Goal: Information Seeking & Learning: Learn about a topic

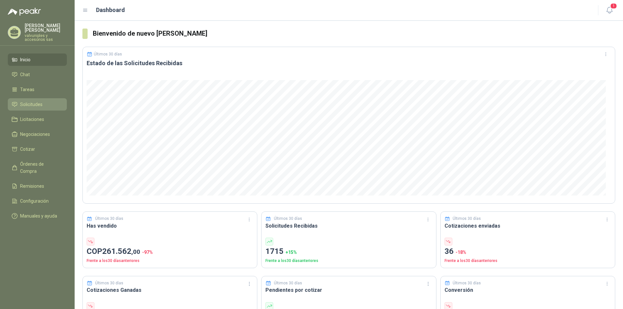
click at [29, 102] on span "Solicitudes" at bounding box center [31, 104] width 22 height 7
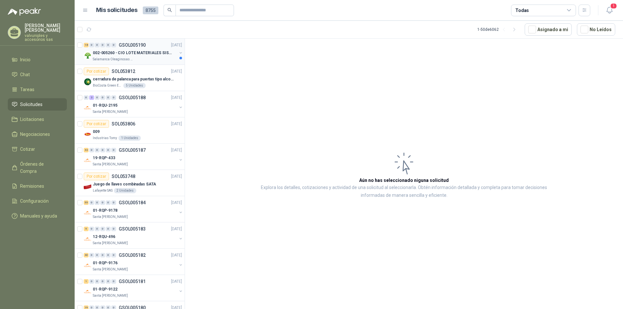
click at [109, 52] on p "002-005260 - CIO LOTE MATERIALES SISTEMA HIDRAULIC" at bounding box center [133, 53] width 81 height 6
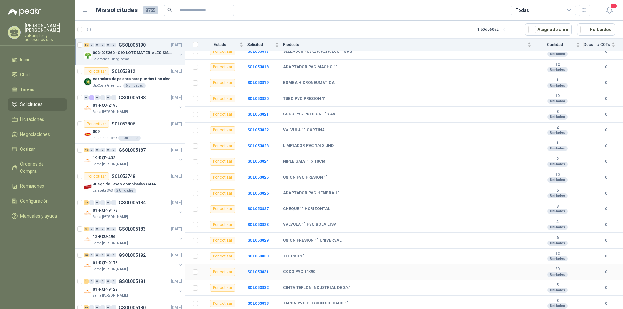
scroll to position [98, 0]
click at [111, 104] on p "01-RQU-2195" at bounding box center [105, 106] width 25 height 6
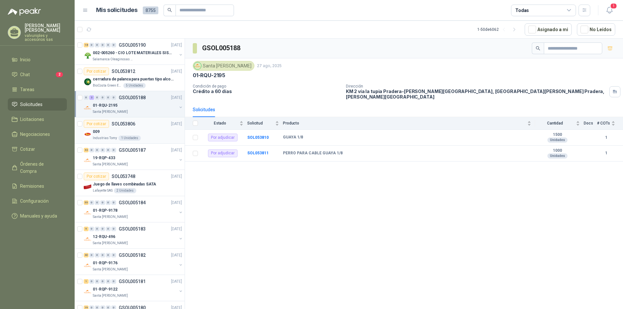
click at [96, 133] on p "009" at bounding box center [96, 132] width 7 height 6
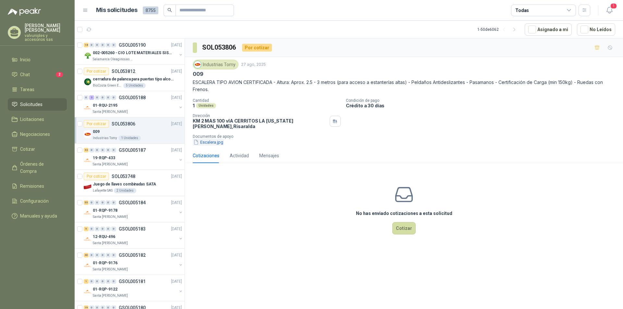
click at [206, 139] on button "Escalera.jpg" at bounding box center [208, 142] width 31 height 7
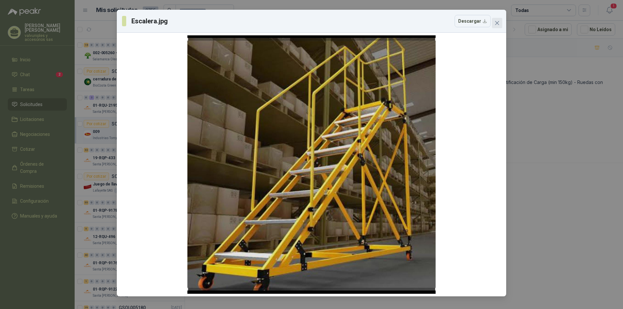
drag, startPoint x: 499, startPoint y: 22, endPoint x: 492, endPoint y: 78, distance: 55.9
click at [498, 22] on icon "close" at bounding box center [497, 22] width 5 height 5
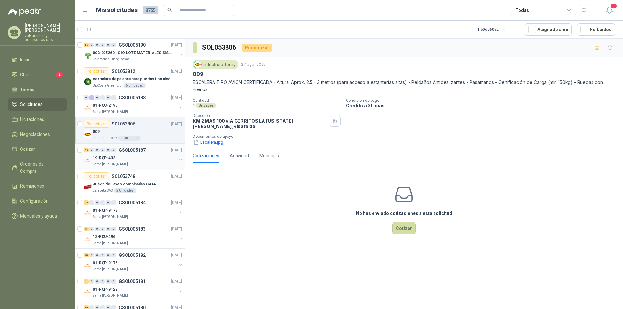
click at [96, 156] on p "19-RQP-433" at bounding box center [104, 158] width 22 height 6
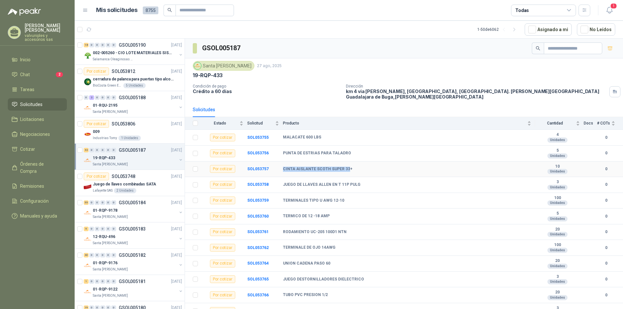
drag, startPoint x: 283, startPoint y: 163, endPoint x: 346, endPoint y: 165, distance: 63.0
click at [346, 167] on b "CINTA AISLANTE SCOTH SUPER 33+" at bounding box center [317, 169] width 69 height 5
copy b "CINTA AISLANTE SCOTH SUPER 33"
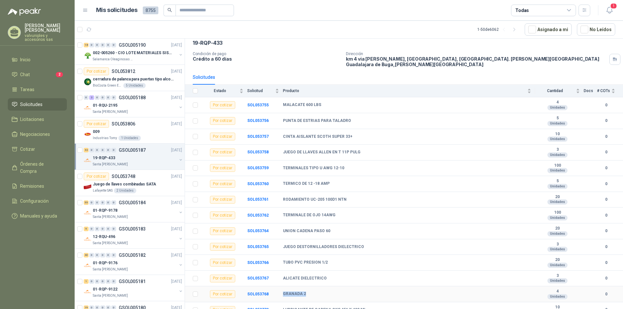
drag, startPoint x: 283, startPoint y: 289, endPoint x: 307, endPoint y: 289, distance: 24.7
click at [307, 289] on tr "Por cotizar SOL053768 GRANADA 2 4 Unidades 0" at bounding box center [404, 295] width 438 height 16
copy tr "GRANADA 2"
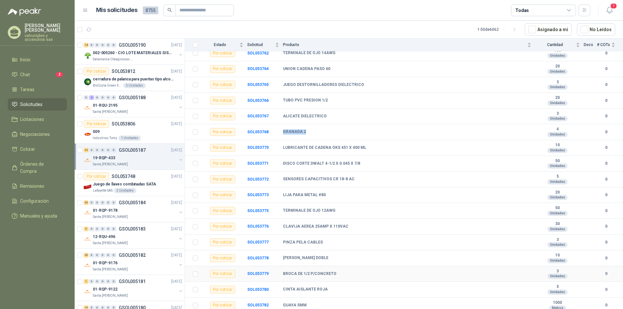
scroll to position [227, 0]
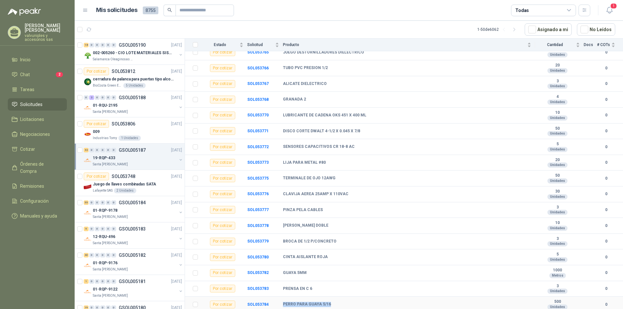
drag, startPoint x: 283, startPoint y: 300, endPoint x: 343, endPoint y: 299, distance: 59.7
click at [343, 302] on div "PERRO PARA GUAYA 5/16" at bounding box center [407, 304] width 248 height 5
copy b "PERRO PARA GUAYA 5/16"
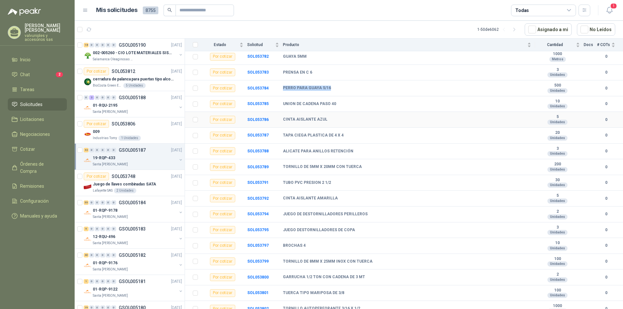
scroll to position [379, 0]
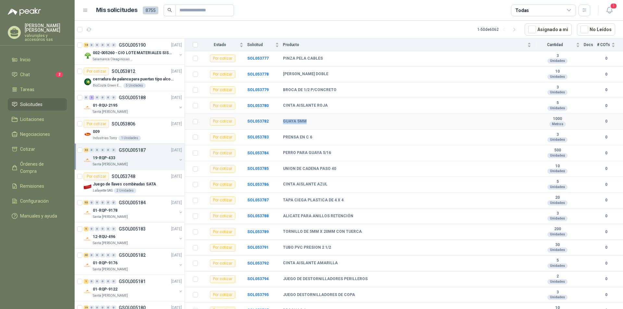
drag, startPoint x: 283, startPoint y: 117, endPoint x: 316, endPoint y: 119, distance: 32.8
click at [311, 119] on div "GUAYA 5MM" at bounding box center [407, 121] width 248 height 5
click at [31, 71] on li "Chat 2" at bounding box center [37, 74] width 51 height 7
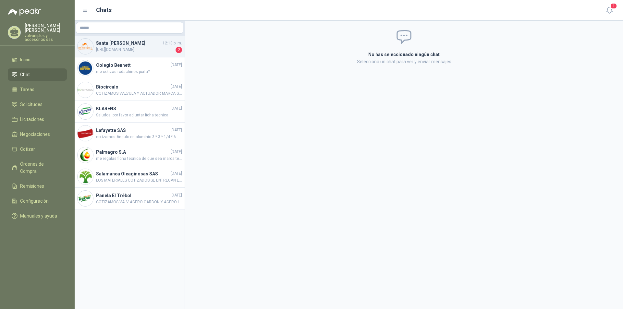
click at [130, 44] on h4 "Santa [PERSON_NAME]" at bounding box center [128, 43] width 65 height 7
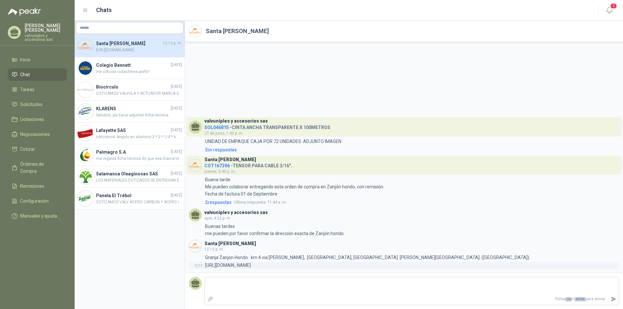
click at [251, 264] on p "[URL][DOMAIN_NAME]" at bounding box center [228, 265] width 46 height 7
click at [248, 265] on p "[URL][DOMAIN_NAME]" at bounding box center [228, 265] width 46 height 7
click at [210, 299] on icon "Adjuntar archivos" at bounding box center [210, 299] width 6 height 6
click at [0, 0] on input "file" at bounding box center [0, 0] width 0 height 0
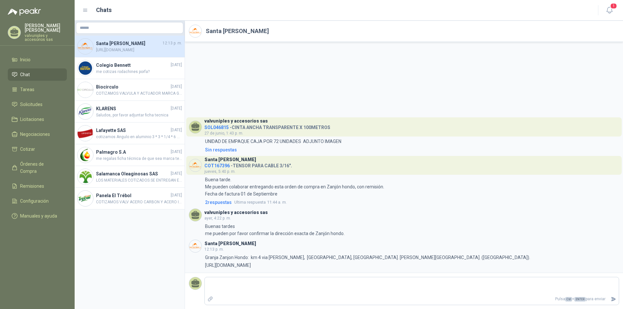
drag, startPoint x: 230, startPoint y: 124, endPoint x: 494, endPoint y: 238, distance: 287.6
click at [494, 239] on div "valvuniples y accesorios sas SOL046815 - CINTA ANCHA TRANSPARENTE X 100METROS […" at bounding box center [404, 157] width 438 height 231
click at [225, 149] on div "Sin respuestas" at bounding box center [221, 149] width 32 height 7
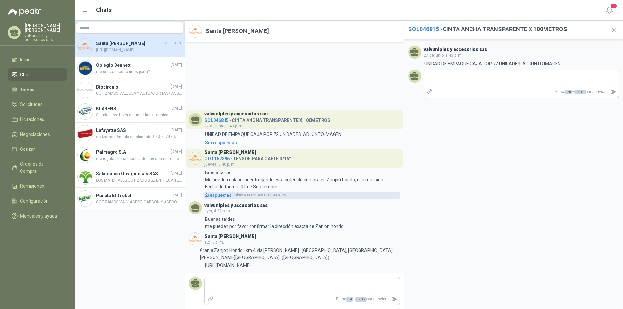
click at [224, 196] on span "2 respuesta s" at bounding box center [218, 195] width 27 height 7
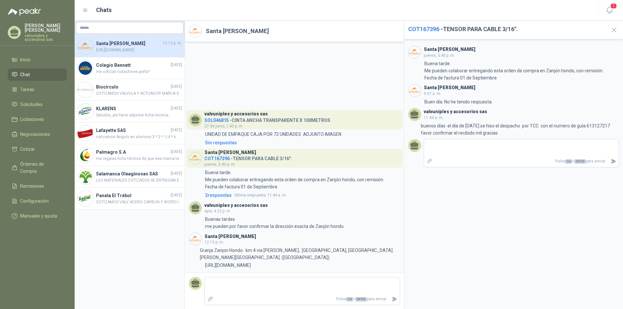
click at [417, 50] on img at bounding box center [415, 52] width 12 height 12
drag, startPoint x: 456, startPoint y: 50, endPoint x: 491, endPoint y: 212, distance: 165.7
click at [491, 213] on div "Santa [PERSON_NAME] [DATE], 5:40 p. m. 5:40 Buena tarde. Me pueden colaborar en…" at bounding box center [513, 174] width 219 height 270
drag, startPoint x: 426, startPoint y: 232, endPoint x: 403, endPoint y: 203, distance: 37.7
click at [422, 226] on div "Santa [PERSON_NAME] [DATE], 5:40 p. m. 5:40 Buena tarde. Me pueden colaborar en…" at bounding box center [513, 174] width 219 height 270
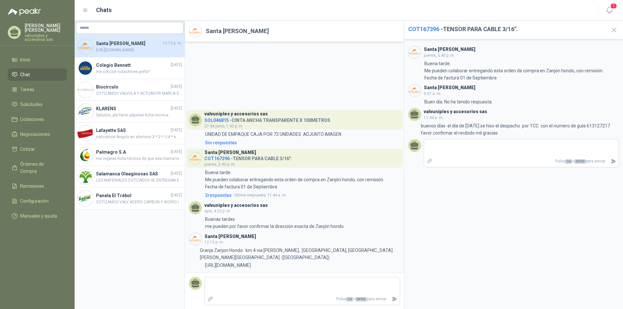
click at [357, 79] on div "valvuniples y accesorios sas SOL046815 - CINTA ANCHA TRANSPARENTE X 100METROS […" at bounding box center [294, 157] width 219 height 231
click at [368, 66] on div "valvuniples y accesorios sas SOL046815 - CINTA ANCHA TRANSPARENTE X 100METROS […" at bounding box center [294, 157] width 219 height 231
click at [444, 216] on div "Santa [PERSON_NAME] [DATE], 5:40 p. m. 5:40 Buena tarde. Me pueden colaborar en…" at bounding box center [513, 174] width 219 height 270
click at [615, 31] on icon "button" at bounding box center [614, 30] width 8 height 8
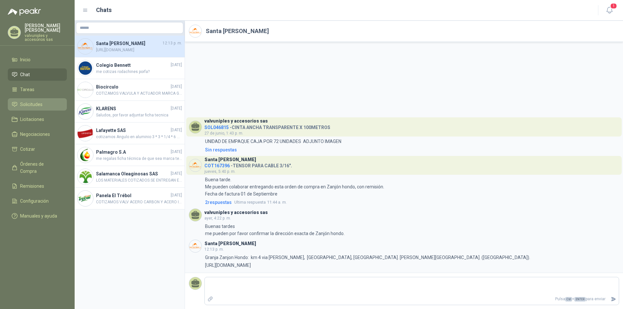
click at [35, 101] on span "Solicitudes" at bounding box center [31, 104] width 22 height 7
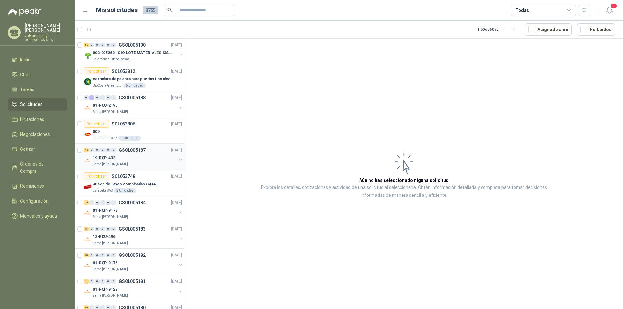
click at [99, 157] on p "19-RQP-433" at bounding box center [104, 158] width 22 height 6
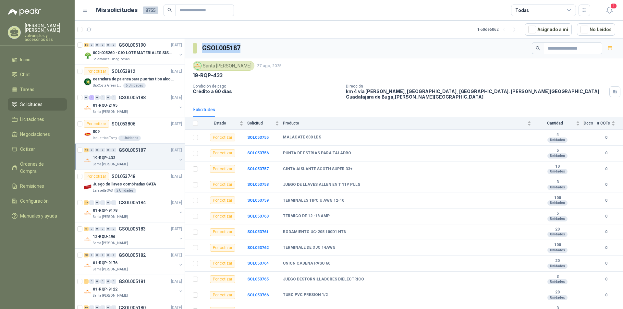
drag, startPoint x: 201, startPoint y: 47, endPoint x: 255, endPoint y: 53, distance: 54.8
click at [256, 53] on div "GSOL005187" at bounding box center [404, 49] width 438 height 20
copy h3 "GSOL005187"
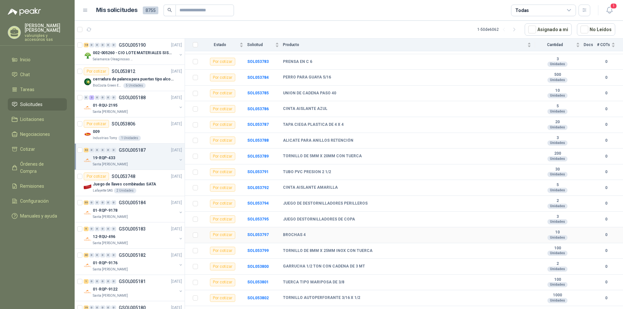
scroll to position [476, 0]
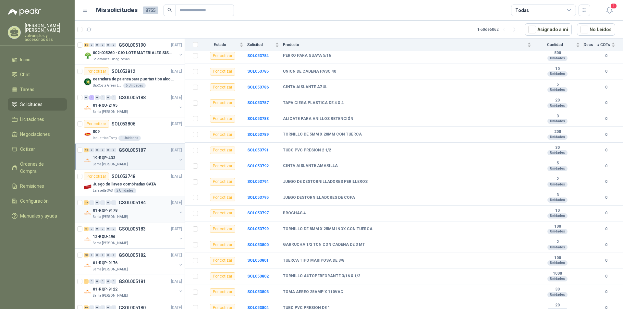
click at [104, 212] on p "01-RQP-9178" at bounding box center [105, 211] width 25 height 6
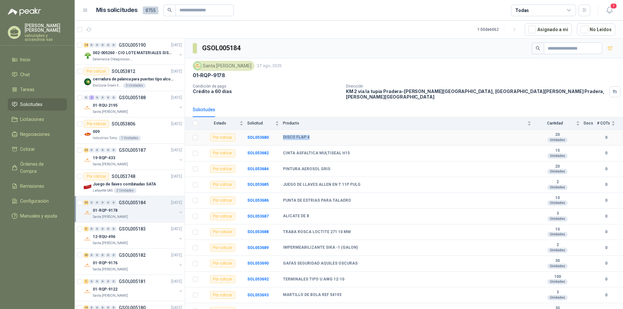
drag, startPoint x: 282, startPoint y: 131, endPoint x: 310, endPoint y: 130, distance: 27.6
click at [310, 130] on tr "Por cotizar SOL053680 DISCO FLAP 4 20 Unidades 0" at bounding box center [404, 138] width 438 height 16
copy tr "DISCO FLAP 4"
drag, startPoint x: 203, startPoint y: 47, endPoint x: 252, endPoint y: 45, distance: 49.7
click at [252, 45] on div "GSOL005184" at bounding box center [404, 49] width 438 height 20
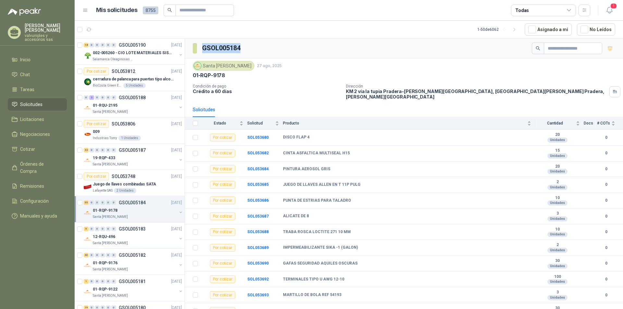
copy h3 "GSOL005184"
drag, startPoint x: 283, startPoint y: 131, endPoint x: 317, endPoint y: 134, distance: 34.5
click at [312, 133] on tr "Por cotizar SOL053680 DISCO FLAP 4 20 Unidades 0" at bounding box center [404, 138] width 438 height 16
copy tr "DISCO FLAP 4"
drag, startPoint x: 283, startPoint y: 211, endPoint x: 313, endPoint y: 212, distance: 30.2
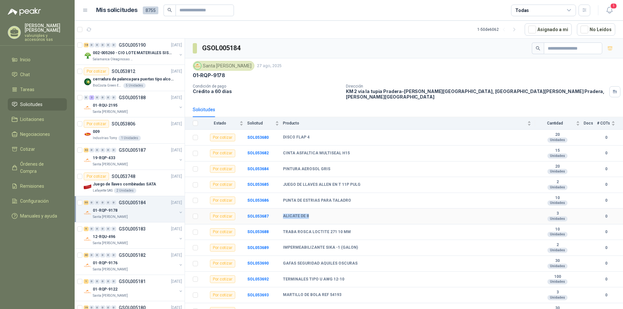
click at [313, 214] on div "ALICATE DE 8" at bounding box center [407, 216] width 248 height 5
copy b "ALICATE DE 8"
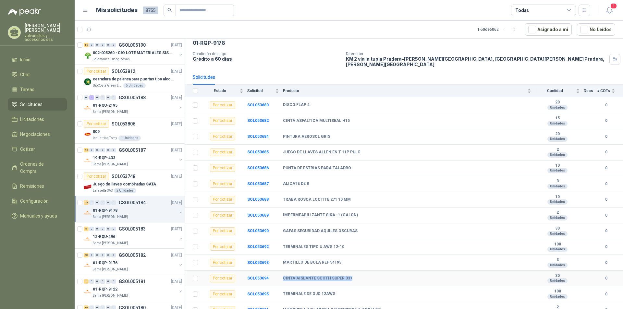
drag, startPoint x: 290, startPoint y: 274, endPoint x: 350, endPoint y: 275, distance: 59.4
click at [350, 276] on div "CINTA AISLANTE SCOTH SUPER 33+" at bounding box center [407, 278] width 248 height 5
copy b "CINTA AISLANTE SCOTH SUPER 33+"
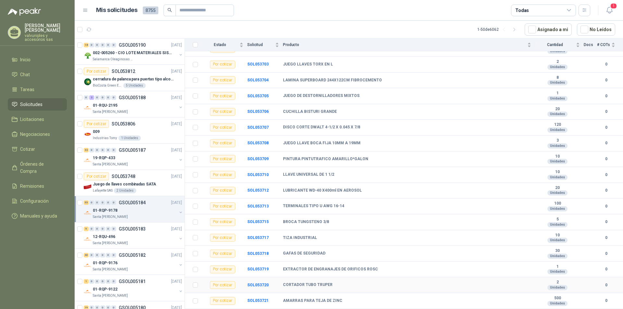
scroll to position [389, 0]
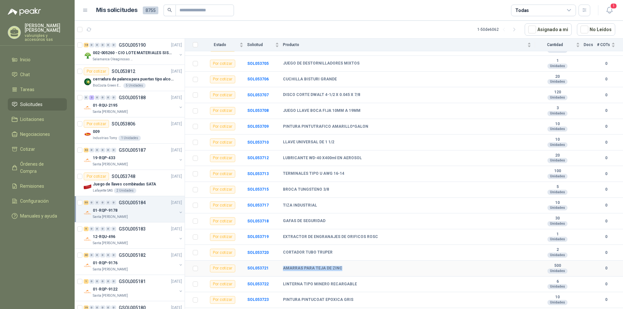
drag, startPoint x: 287, startPoint y: 262, endPoint x: 355, endPoint y: 265, distance: 68.3
click at [355, 266] on div "AMARRAS PARA TEJA DE ZINC" at bounding box center [407, 268] width 248 height 5
copy b "AMARRAS PARA TEJA DE ZINC"
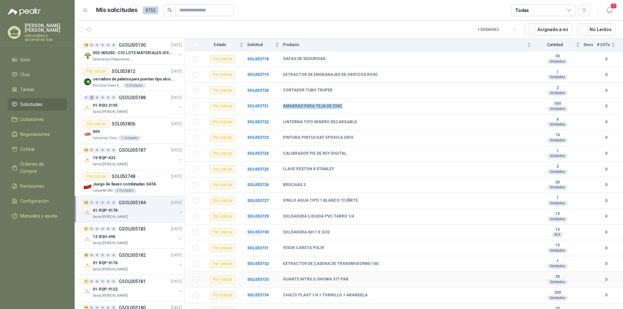
scroll to position [584, 0]
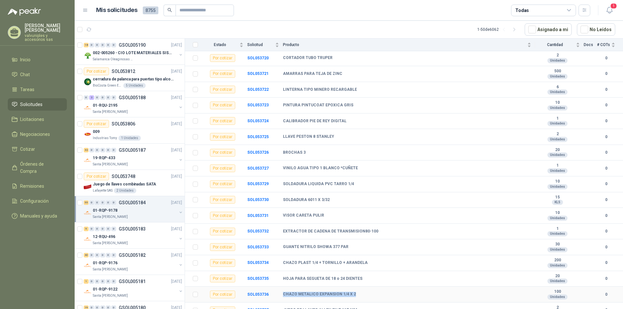
drag, startPoint x: 283, startPoint y: 291, endPoint x: 357, endPoint y: 293, distance: 74.3
click at [358, 293] on td "CHAZO METALICO EXPANSION 1/4 X 2" at bounding box center [409, 295] width 252 height 16
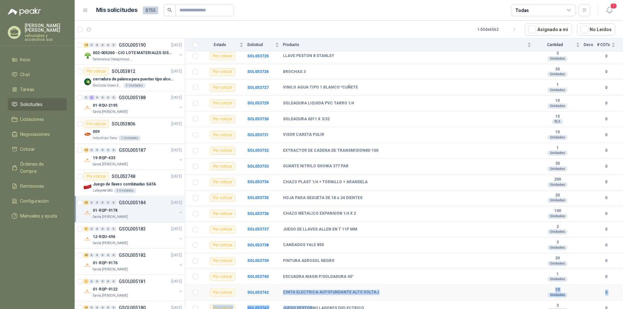
scroll to position [681, 0]
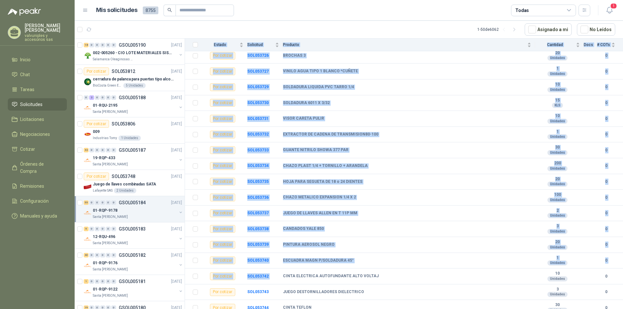
drag, startPoint x: 283, startPoint y: 303, endPoint x: 368, endPoint y: 311, distance: 85.4
click at [368, 309] on html "[PERSON_NAME] valvuniples y accesorios sas Inicio Chat Tareas Solicitudes Licit…" at bounding box center [311, 154] width 623 height 309
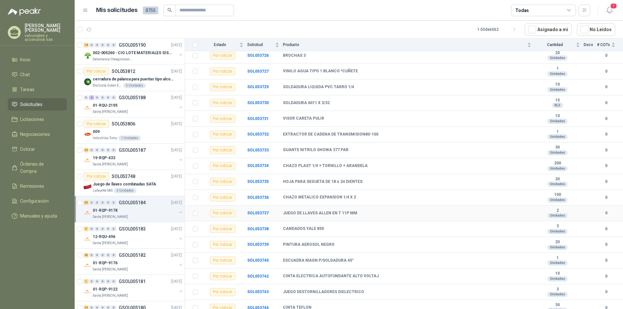
click at [405, 213] on td "JUEGO DE LLAVES ALLEN EN T 11P MM" at bounding box center [409, 214] width 252 height 16
drag, startPoint x: 283, startPoint y: 272, endPoint x: 373, endPoint y: 274, distance: 89.6
click at [373, 274] on div "CINTA ELECTRICA AUTOFUNDANTE ALTO VOLTAJ" at bounding box center [407, 276] width 248 height 5
drag, startPoint x: 282, startPoint y: 302, endPoint x: 362, endPoint y: 306, distance: 79.6
click at [308, 300] on tr "Por cotizar SOL053744 CINTA TEFLON 30 Unidades 0" at bounding box center [404, 308] width 438 height 16
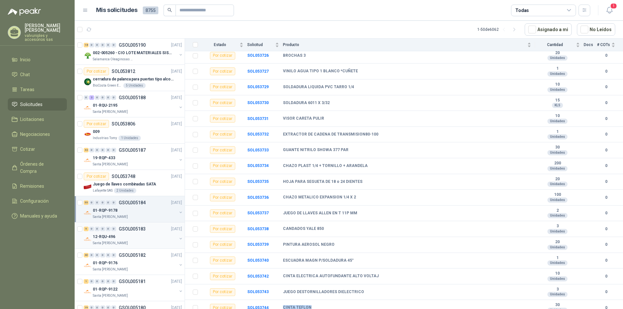
click at [103, 236] on p "12-RQU-496" at bounding box center [104, 237] width 22 height 6
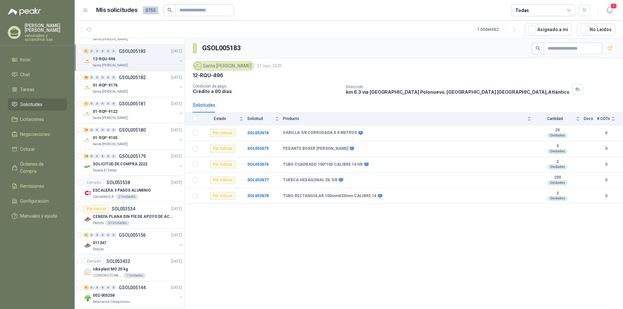
scroll to position [180, 0]
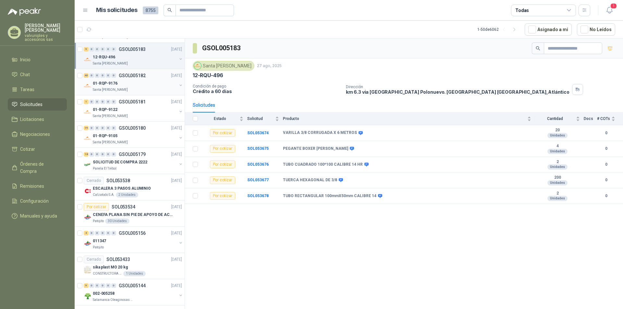
click at [100, 84] on p "01-RQP-9176" at bounding box center [105, 83] width 25 height 6
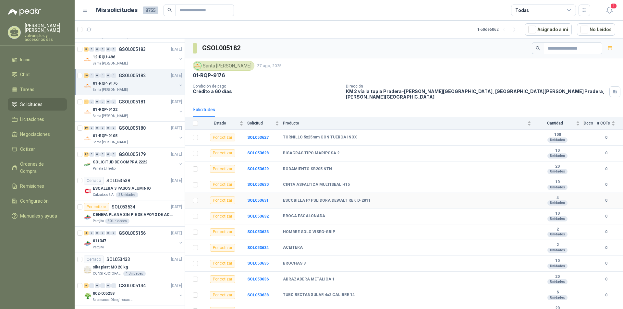
scroll to position [32, 0]
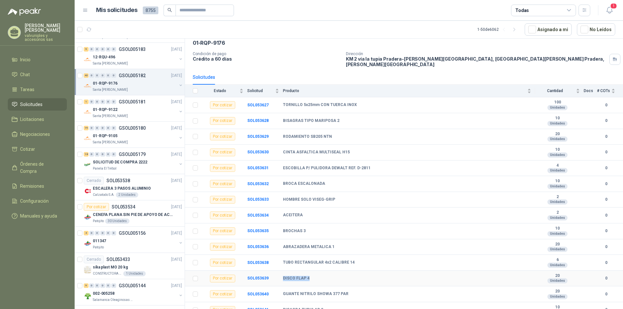
drag, startPoint x: 282, startPoint y: 273, endPoint x: 310, endPoint y: 273, distance: 27.6
click at [310, 273] on tr "Por cotizar SOL053639 DISCO FLAP 4 20 Unidades 0" at bounding box center [404, 279] width 438 height 16
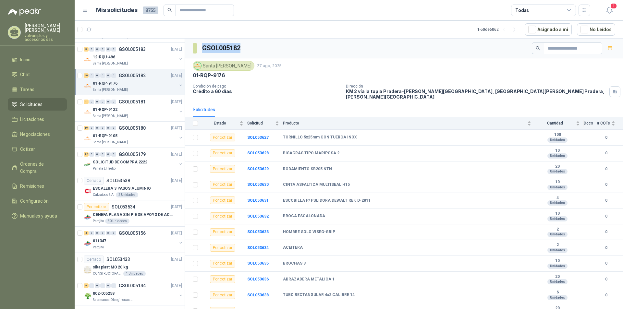
drag, startPoint x: 204, startPoint y: 47, endPoint x: 276, endPoint y: 47, distance: 72.0
click at [277, 47] on div "GSOL005182" at bounding box center [404, 49] width 438 height 20
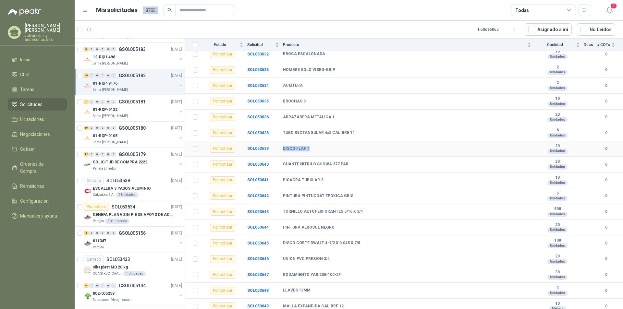
drag, startPoint x: 283, startPoint y: 145, endPoint x: 316, endPoint y: 145, distance: 32.8
click at [316, 146] on div "DISCO FLAP 4" at bounding box center [407, 148] width 248 height 5
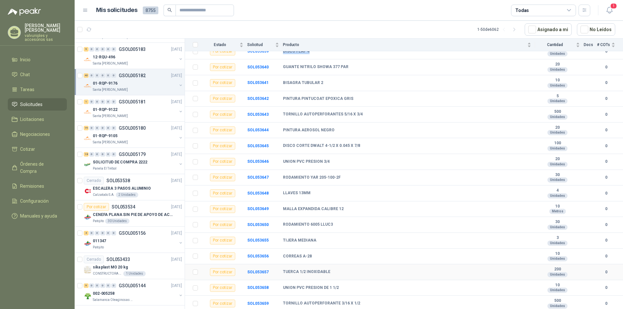
scroll to position [292, 0]
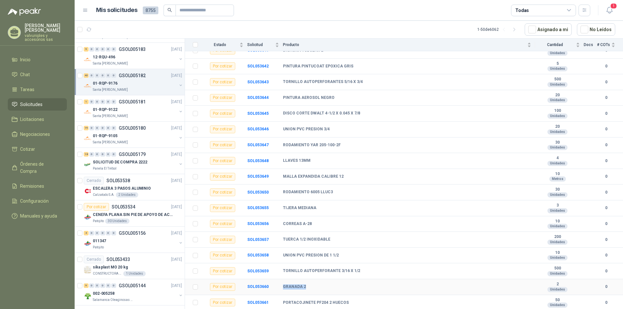
drag, startPoint x: 282, startPoint y: 282, endPoint x: 310, endPoint y: 282, distance: 28.2
click at [310, 282] on tr "Por cotizar SOL053660 GRANADA 2 2 Unidades 0" at bounding box center [404, 287] width 438 height 16
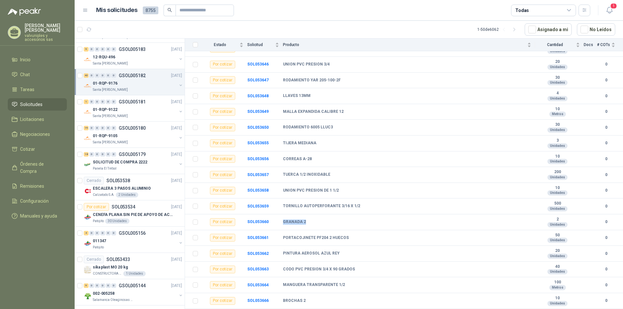
scroll to position [422, 0]
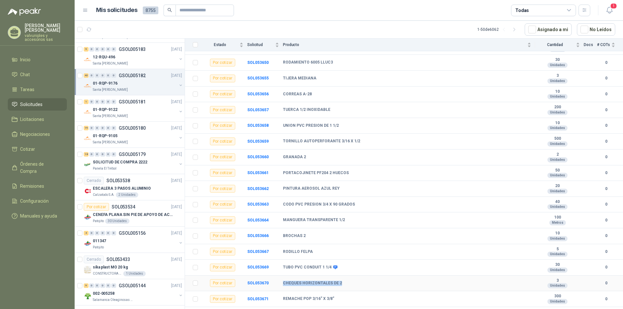
drag, startPoint x: 283, startPoint y: 278, endPoint x: 341, endPoint y: 278, distance: 57.8
click at [341, 281] on div "CHEQUES HORIZONTALES DE 2" at bounding box center [407, 283] width 248 height 5
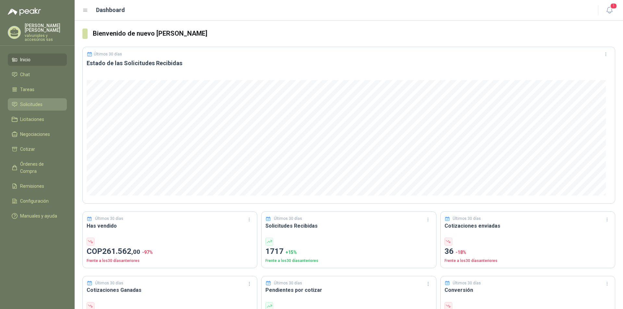
click at [32, 101] on span "Solicitudes" at bounding box center [31, 104] width 22 height 7
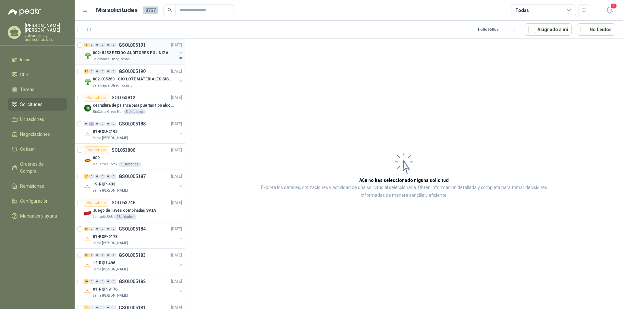
click at [126, 52] on p "002- 5252 PEDIDO AUDITORES POLINIZACIÓN" at bounding box center [133, 53] width 81 height 6
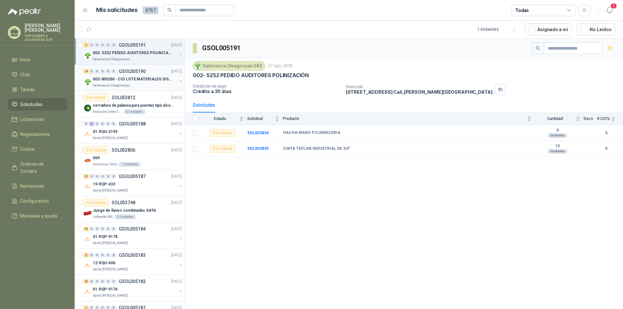
click at [127, 78] on p "002-005260 - CIO LOTE MATERIALES SISTEMA HIDRAULIC" at bounding box center [133, 79] width 81 height 6
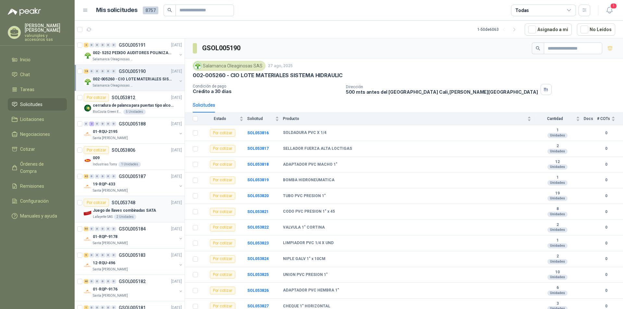
scroll to position [32, 0]
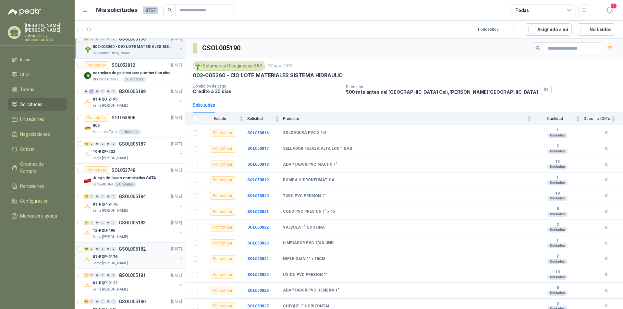
click at [112, 257] on p "01-RQP-9176" at bounding box center [105, 257] width 25 height 6
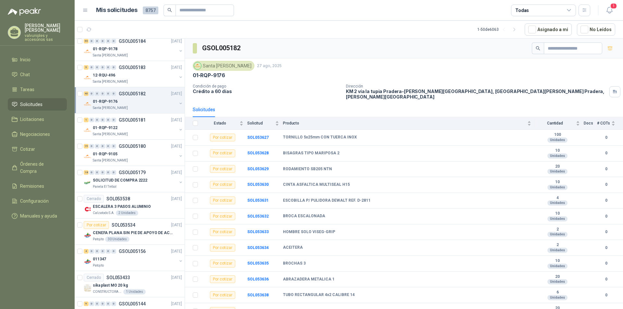
scroll to position [196, 0]
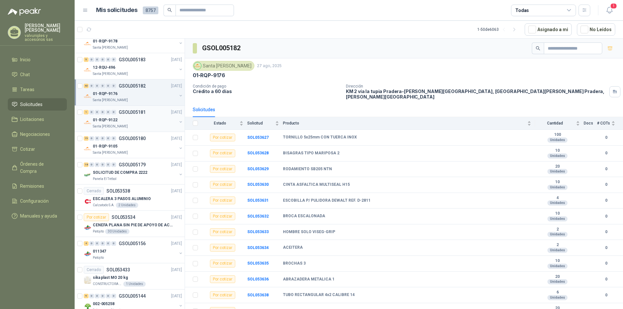
click at [102, 120] on p "01-RQP-9122" at bounding box center [105, 120] width 25 height 6
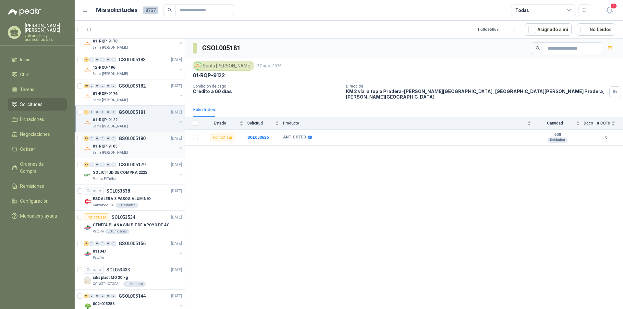
click at [112, 145] on p "01-RQP-9105" at bounding box center [105, 146] width 25 height 6
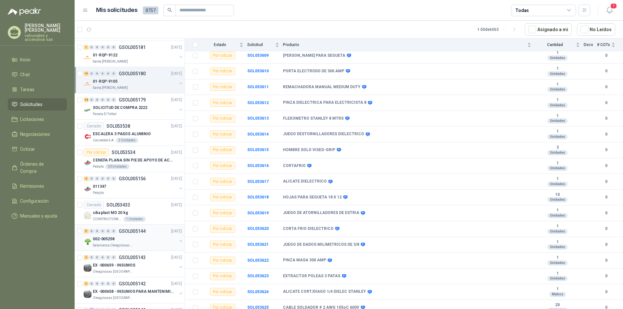
scroll to position [325, 0]
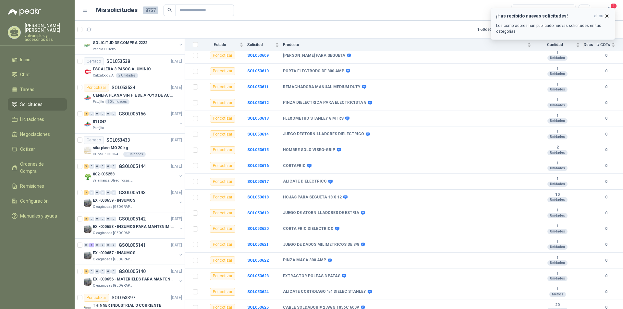
click at [554, 18] on h3 "¡Has recibido nuevas solicitudes!" at bounding box center [543, 16] width 95 height 6
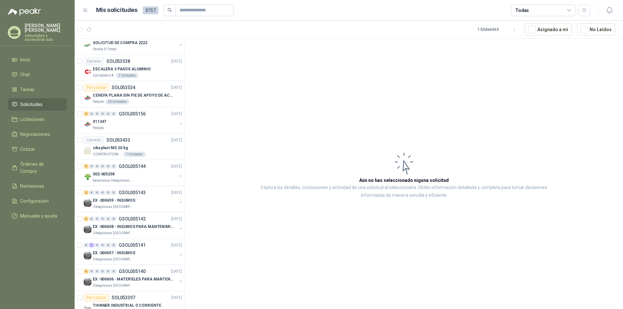
click at [29, 101] on span "Solicitudes" at bounding box center [31, 104] width 22 height 7
click at [546, 31] on button "Asignado a mi" at bounding box center [548, 29] width 47 height 12
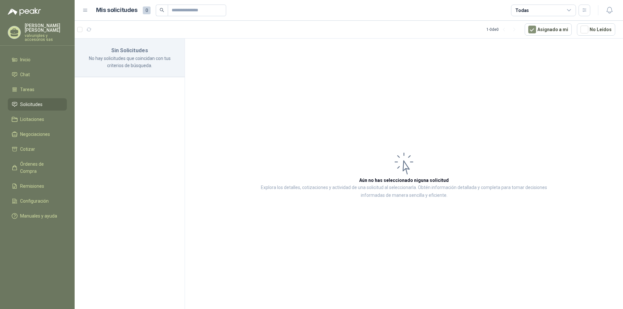
click at [32, 101] on span "Solicitudes" at bounding box center [31, 104] width 22 height 7
click at [536, 80] on article "Aún no has seleccionado niguna solicitud Explora los detalles, cotizaciones y a…" at bounding box center [404, 175] width 438 height 273
click at [25, 101] on span "Solicitudes" at bounding box center [31, 104] width 22 height 7
